Goal: Task Accomplishment & Management: Manage account settings

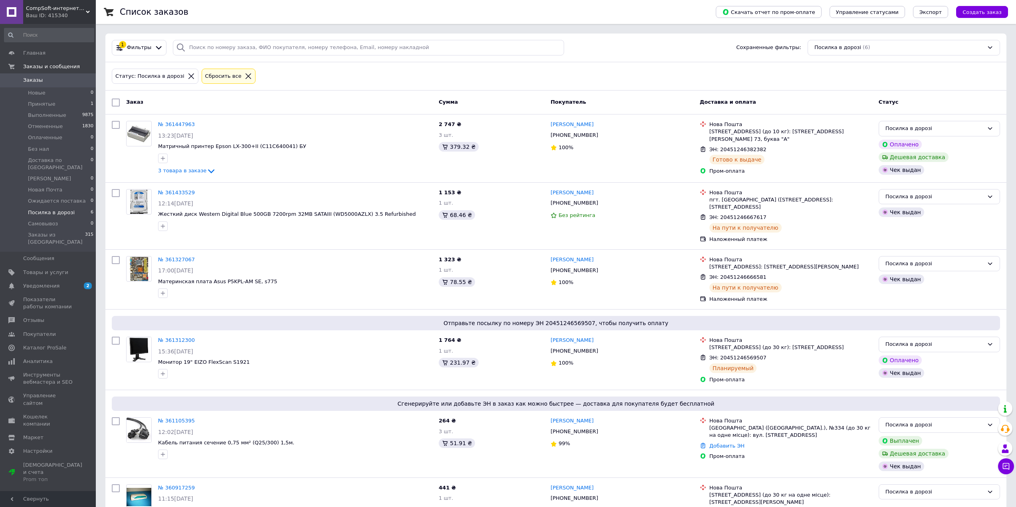
scroll to position [40, 0]
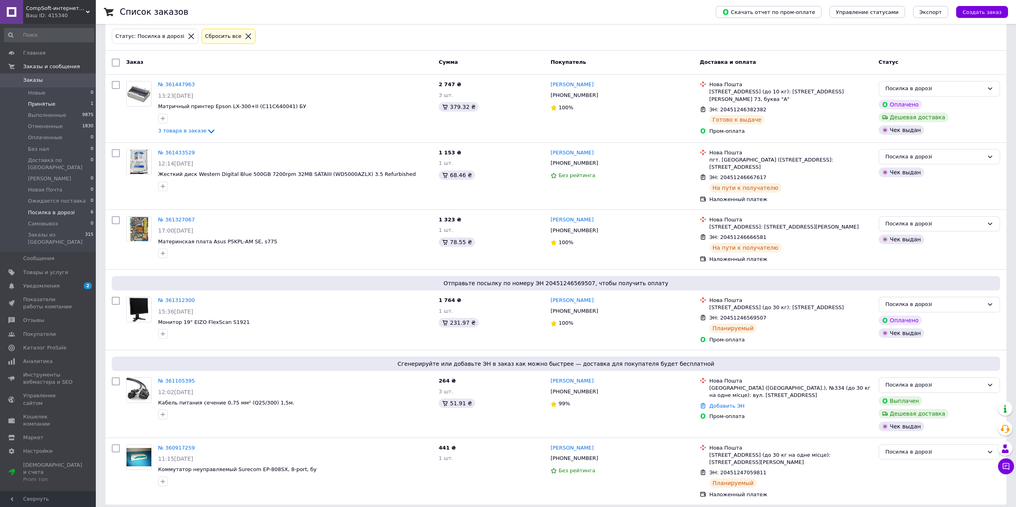
click at [38, 109] on li "Принятые 1" at bounding box center [49, 104] width 98 height 11
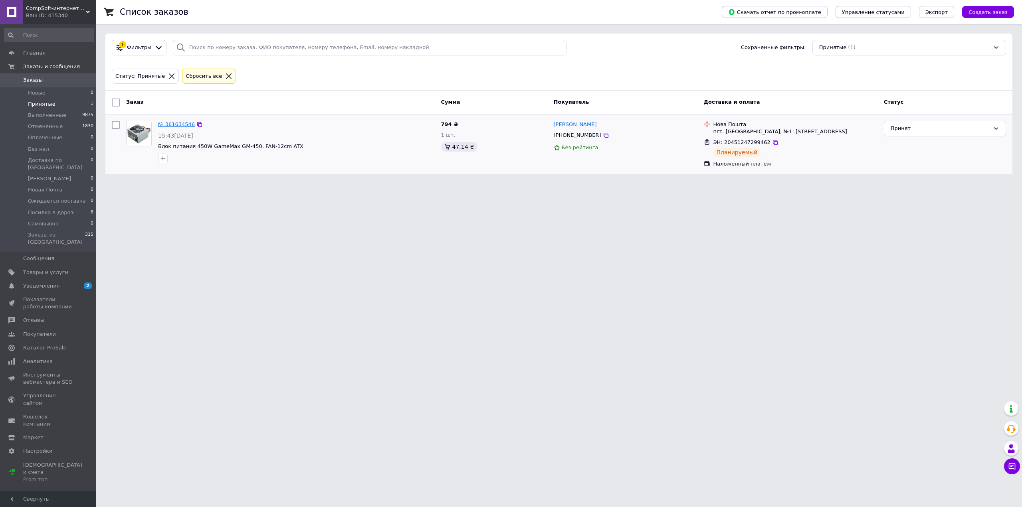
click at [173, 125] on link "№ 361634546" at bounding box center [176, 124] width 37 height 6
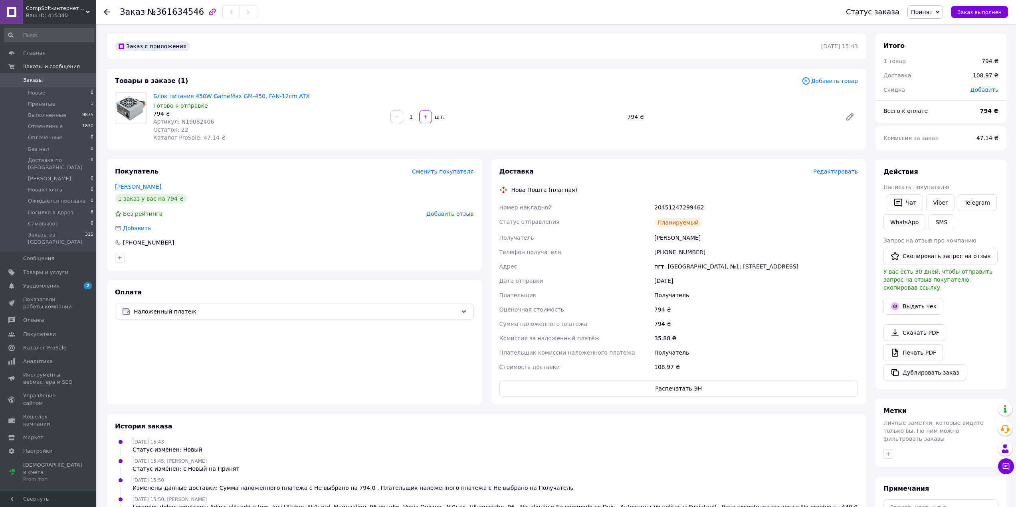
click at [939, 12] on span "Принят" at bounding box center [925, 12] width 36 height 14
click at [941, 40] on li "Отменен" at bounding box center [957, 40] width 98 height 12
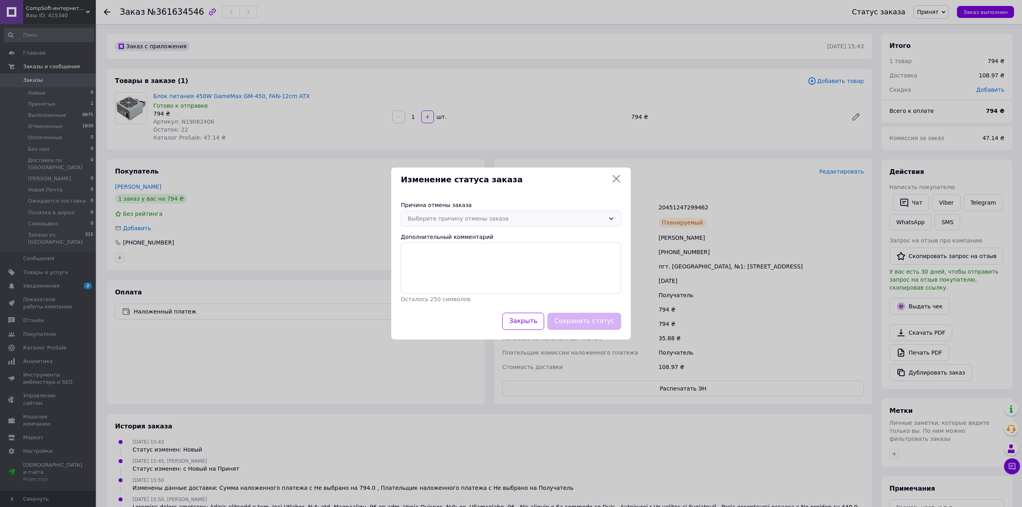
click at [489, 218] on div "Выберите причину отмены заказа" at bounding box center [506, 218] width 197 height 9
click at [460, 243] on li "По просьбе покупателя" at bounding box center [511, 244] width 220 height 15
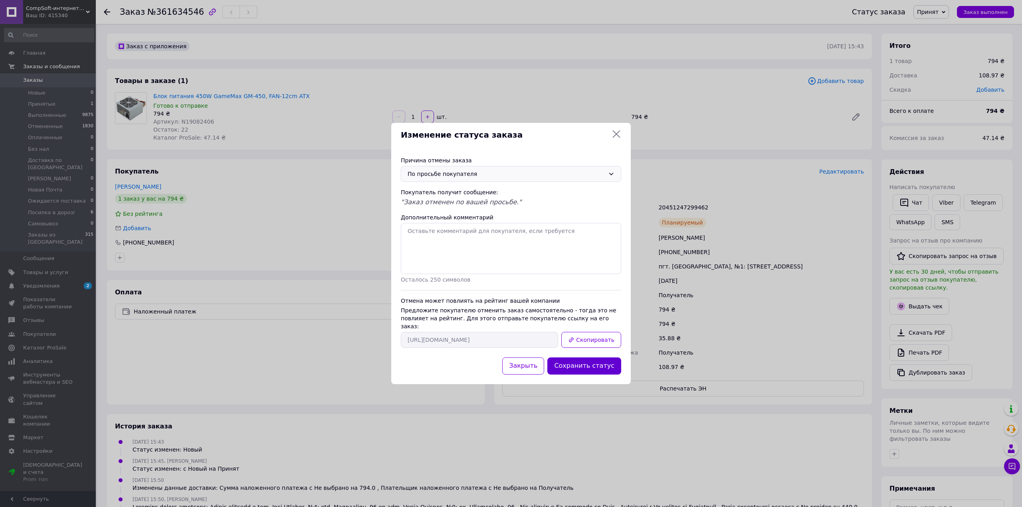
click at [589, 360] on button "Сохранить статус" at bounding box center [584, 366] width 74 height 17
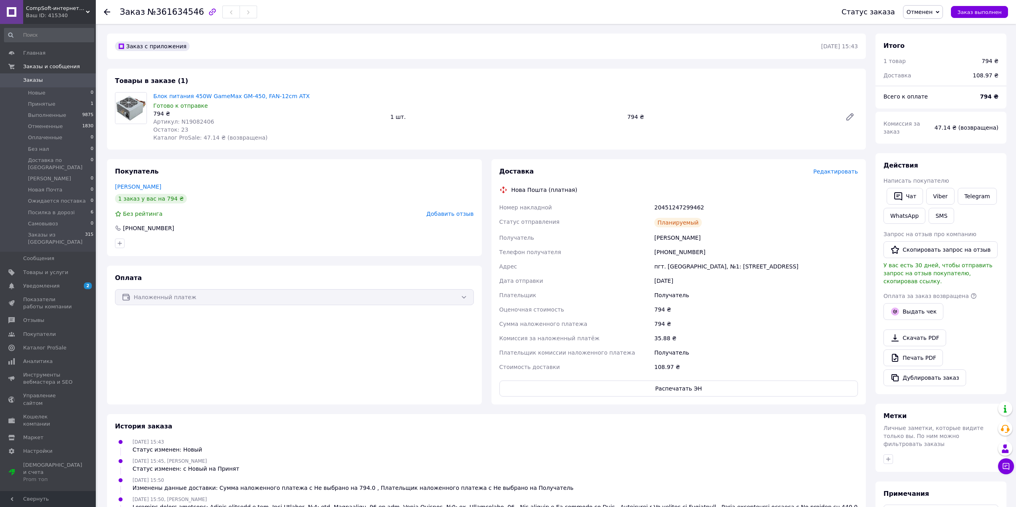
click at [825, 172] on span "Редактировать" at bounding box center [835, 171] width 45 height 6
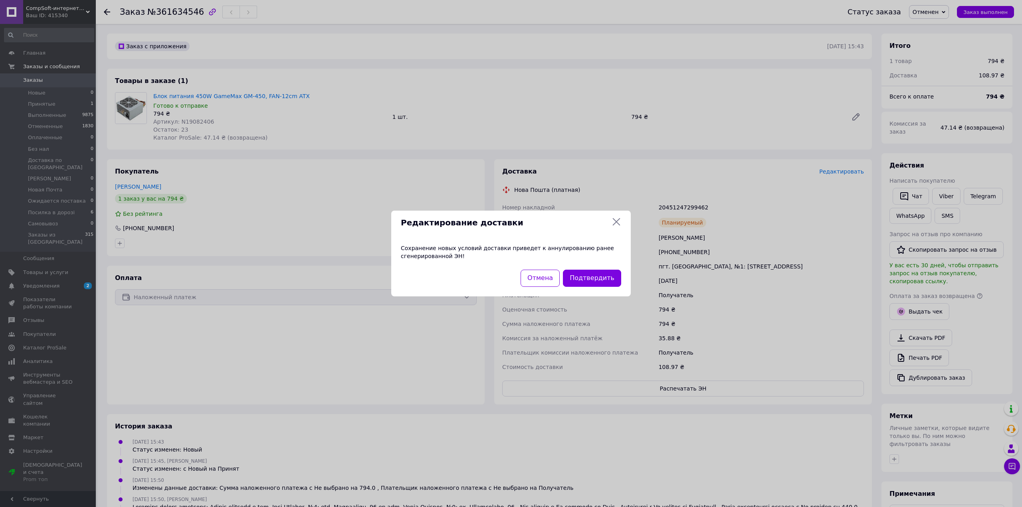
click at [595, 269] on div "Подтвердить" at bounding box center [591, 278] width 61 height 20
click at [595, 272] on button "Подтвердить" at bounding box center [592, 278] width 58 height 17
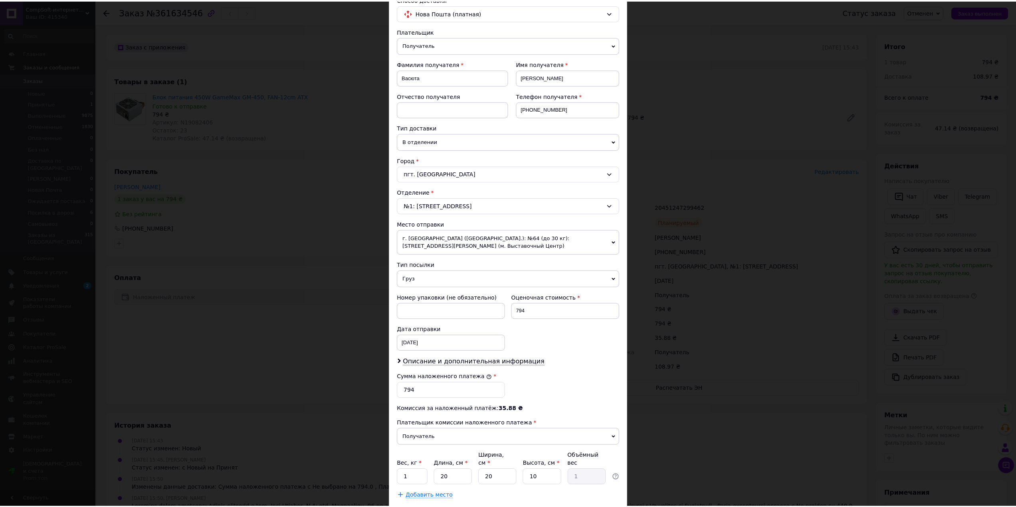
scroll to position [110, 0]
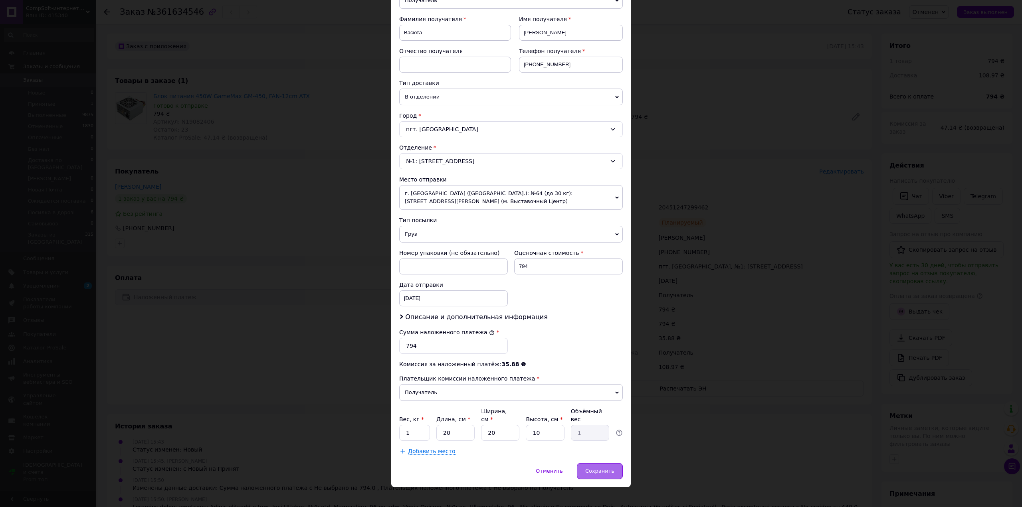
click at [604, 468] on span "Сохранить" at bounding box center [599, 471] width 29 height 6
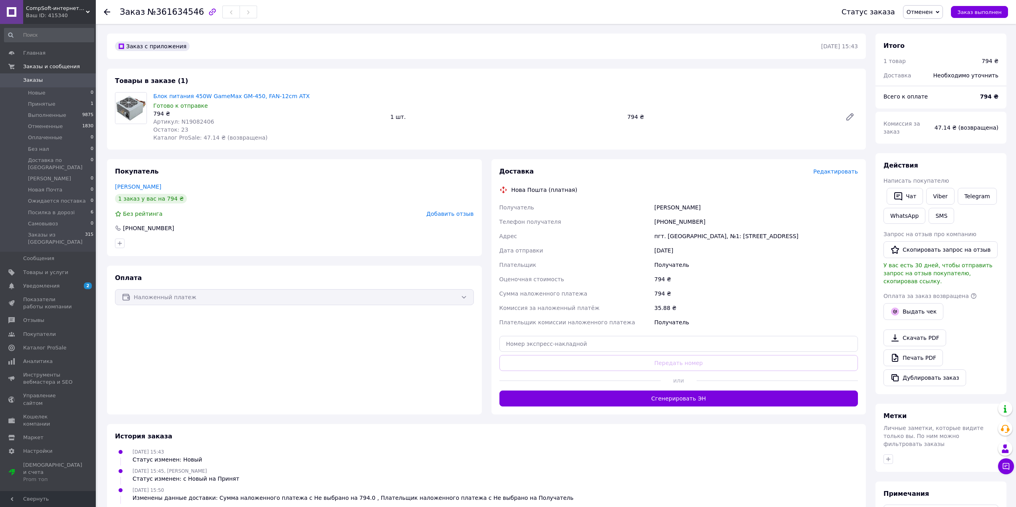
click at [929, 12] on span "Отменен" at bounding box center [919, 12] width 26 height 6
click at [929, 30] on li "Принят" at bounding box center [952, 28] width 98 height 12
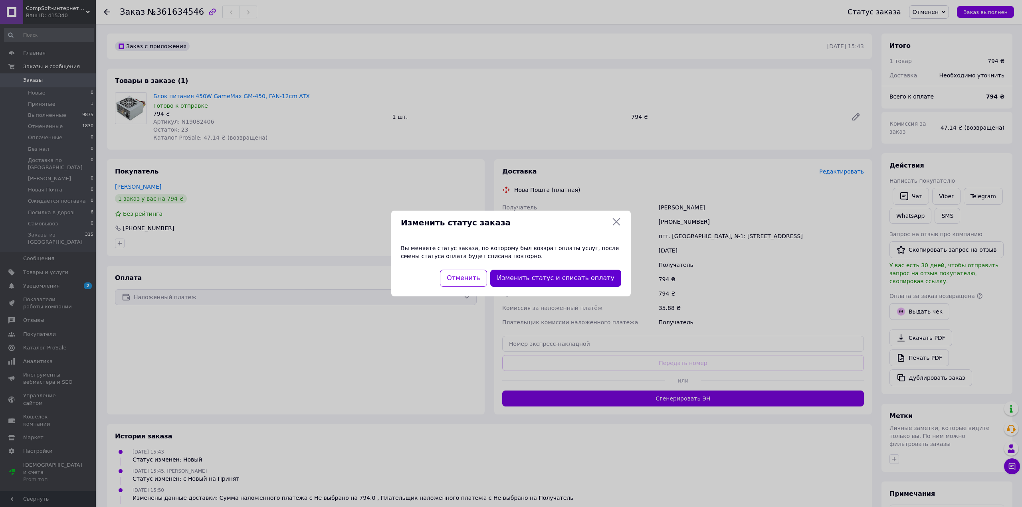
click at [537, 277] on button "Изменить статус и списать оплату" at bounding box center [555, 278] width 131 height 17
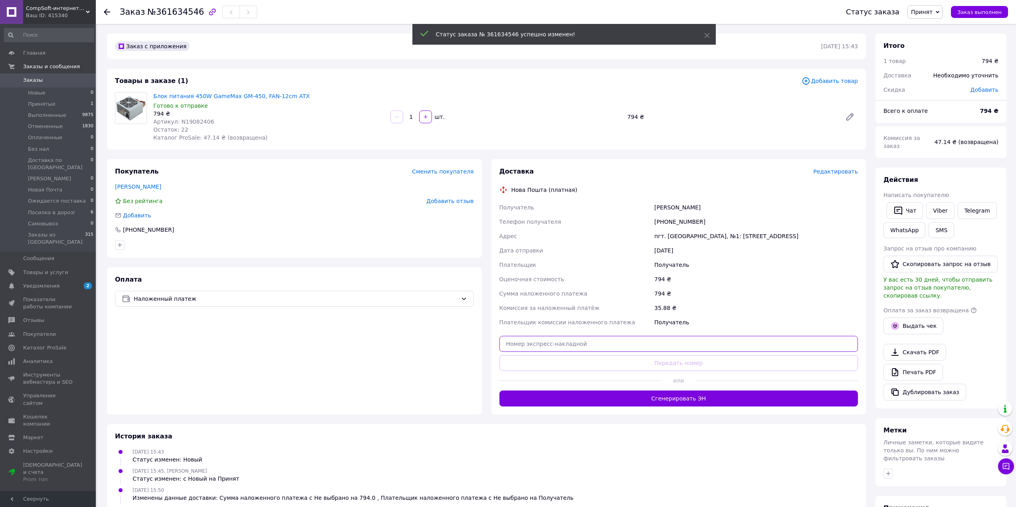
click at [628, 344] on input "text" at bounding box center [678, 344] width 359 height 16
paste input "20451247299462"
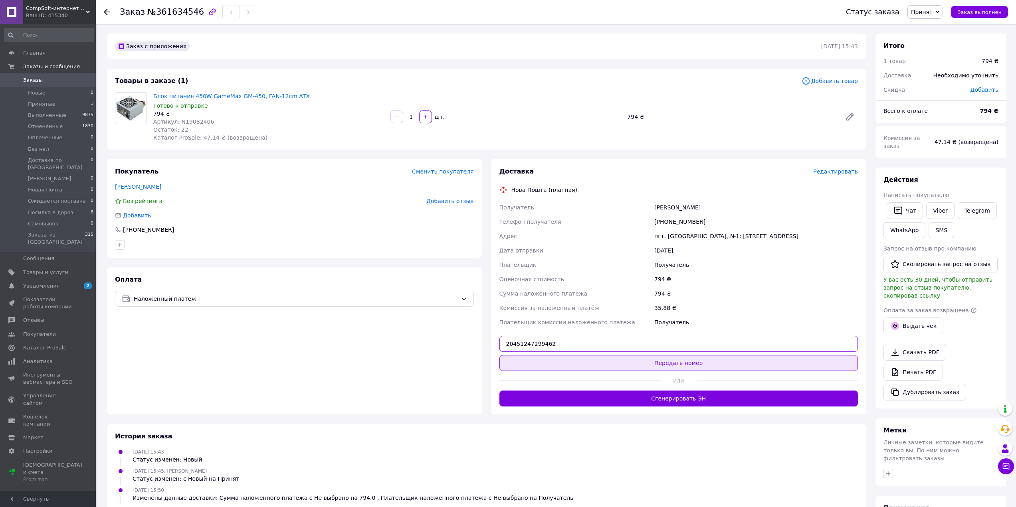
type input "20451247299462"
click at [675, 366] on button "Передать номер" at bounding box center [678, 363] width 359 height 16
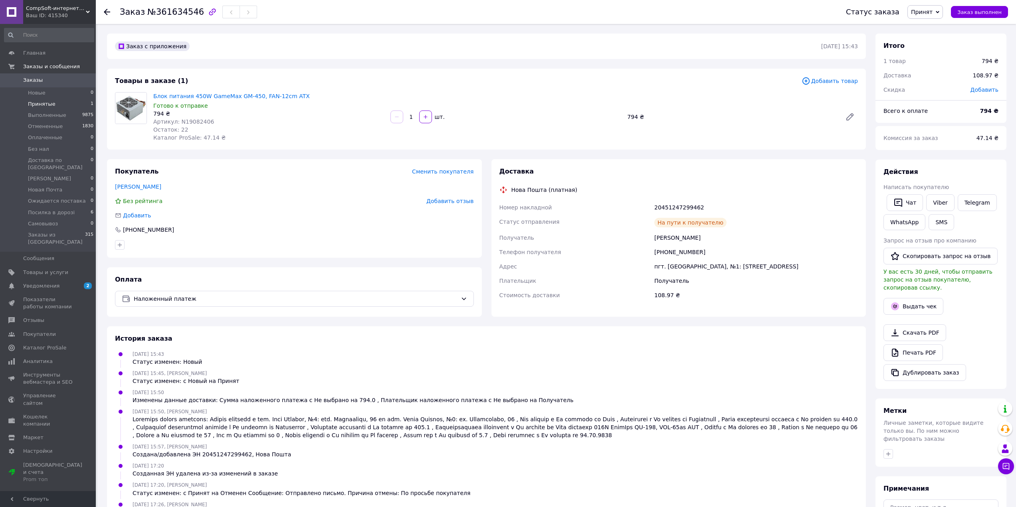
click at [53, 103] on li "Принятые 1" at bounding box center [49, 104] width 98 height 11
